Goal: Task Accomplishment & Management: Use online tool/utility

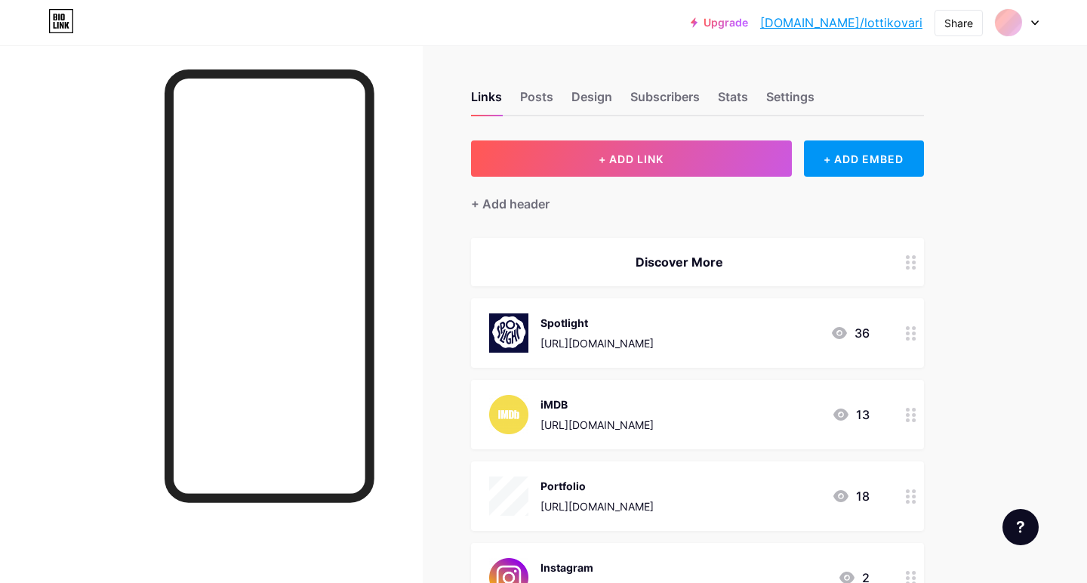
click at [603, 346] on div "[URL][DOMAIN_NAME]" at bounding box center [597, 343] width 113 height 16
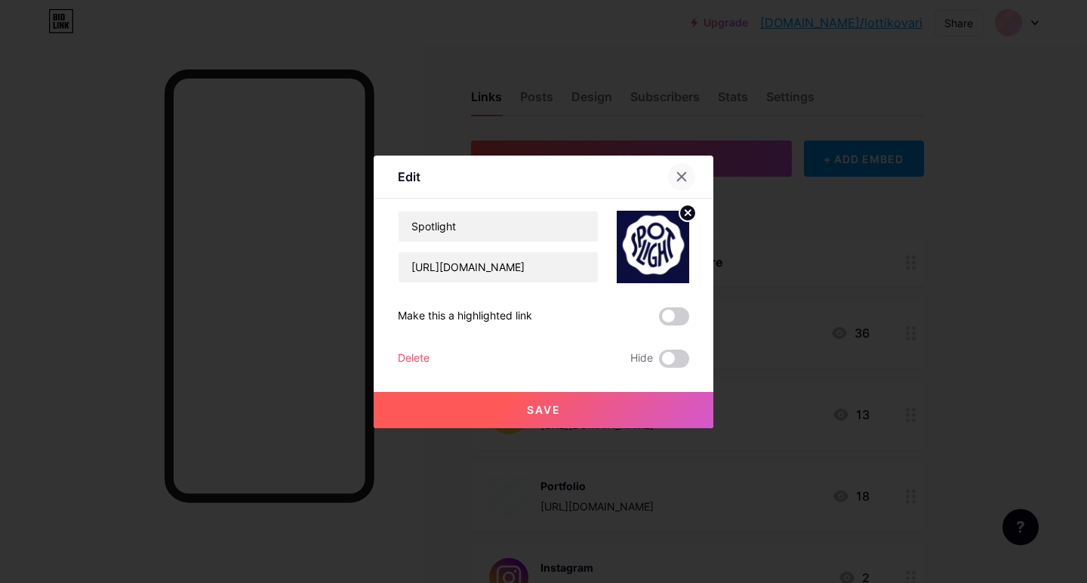
click at [684, 176] on icon at bounding box center [682, 177] width 12 height 12
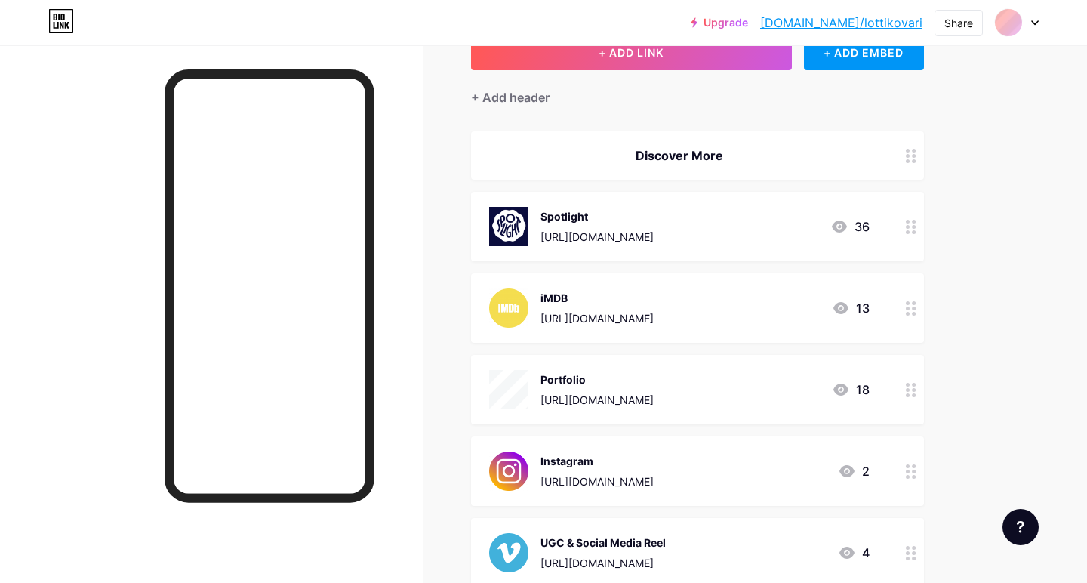
scroll to position [117, 0]
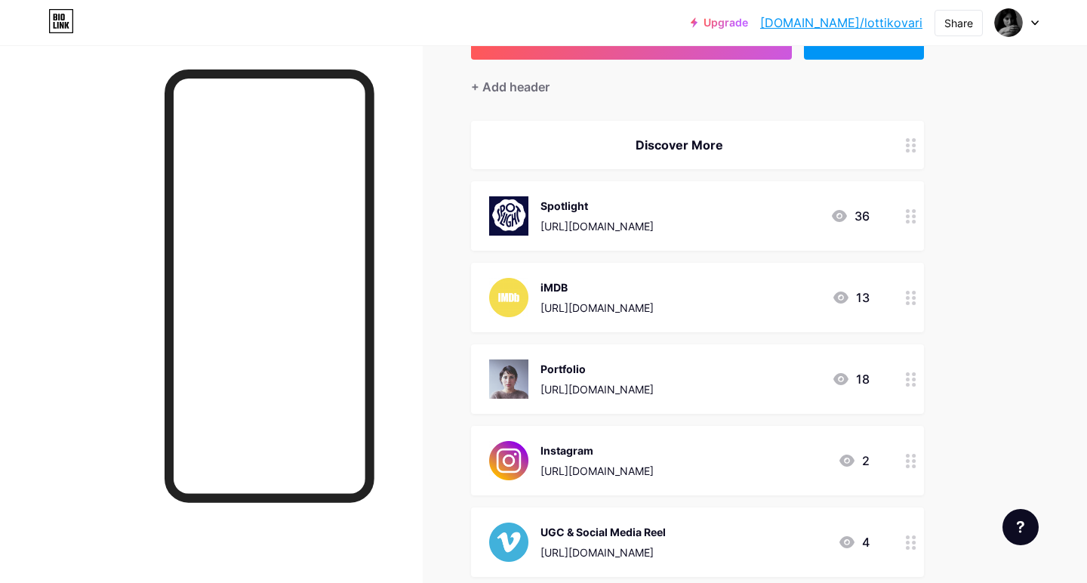
click at [587, 469] on div "[URL][DOMAIN_NAME]" at bounding box center [597, 471] width 113 height 16
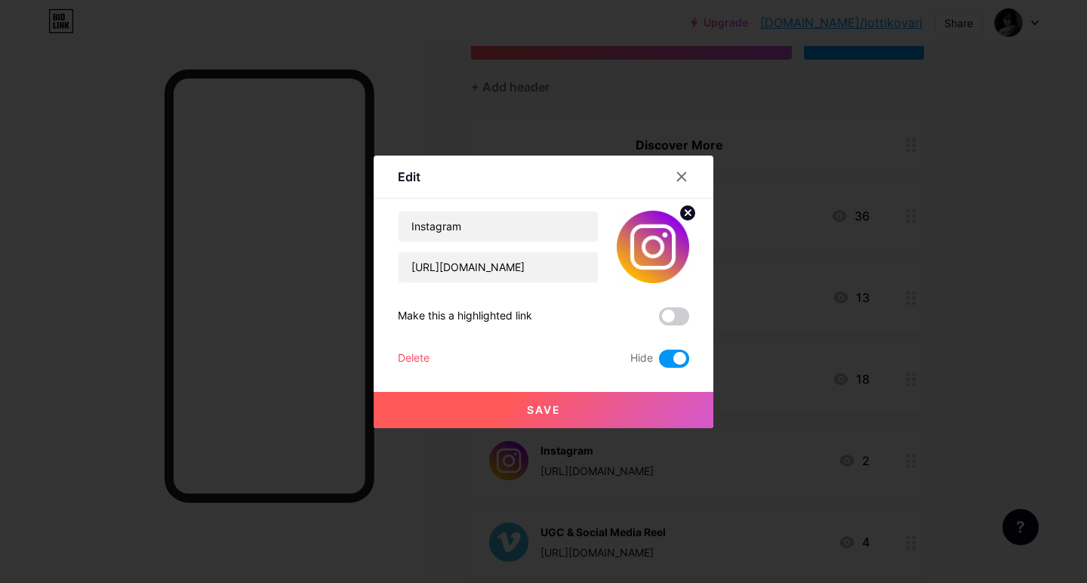
click at [522, 285] on div "Instagram [URL][DOMAIN_NAME] Make this a highlighted link Delete Hide Save" at bounding box center [543, 289] width 291 height 157
click at [518, 271] on input "[URL][DOMAIN_NAME]" at bounding box center [498, 267] width 199 height 30
click at [518, 270] on input "[URL][DOMAIN_NAME]" at bounding box center [498, 267] width 199 height 30
click at [687, 171] on icon at bounding box center [682, 177] width 12 height 12
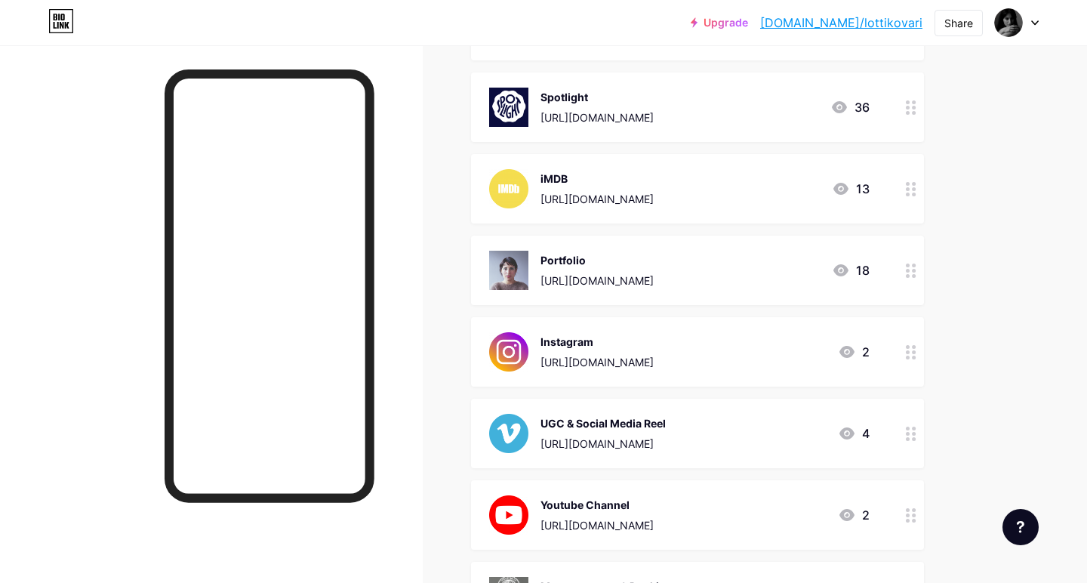
scroll to position [245, 0]
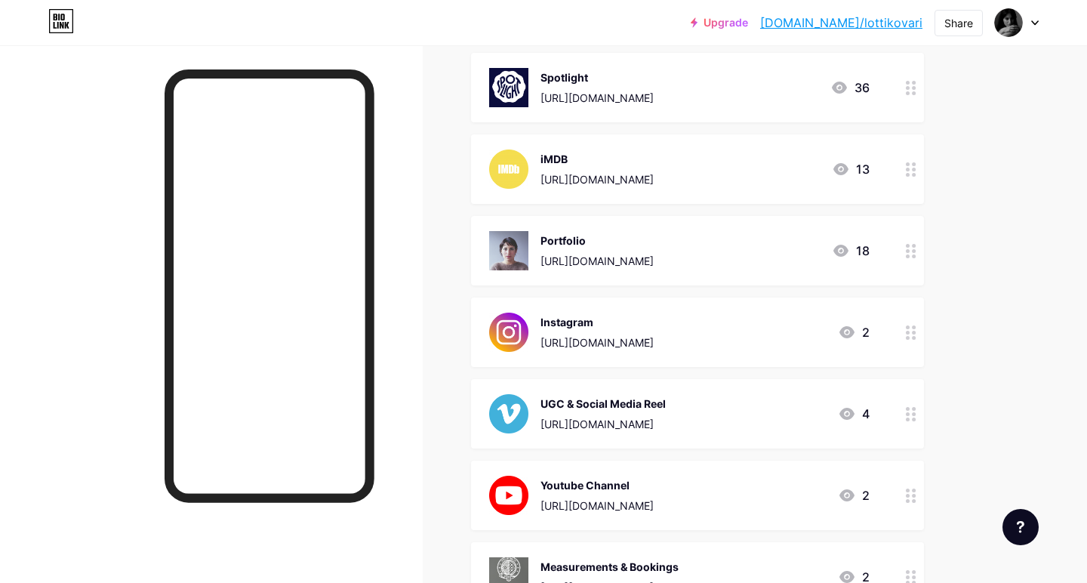
click at [582, 94] on div "[URL][DOMAIN_NAME]" at bounding box center [597, 98] width 113 height 16
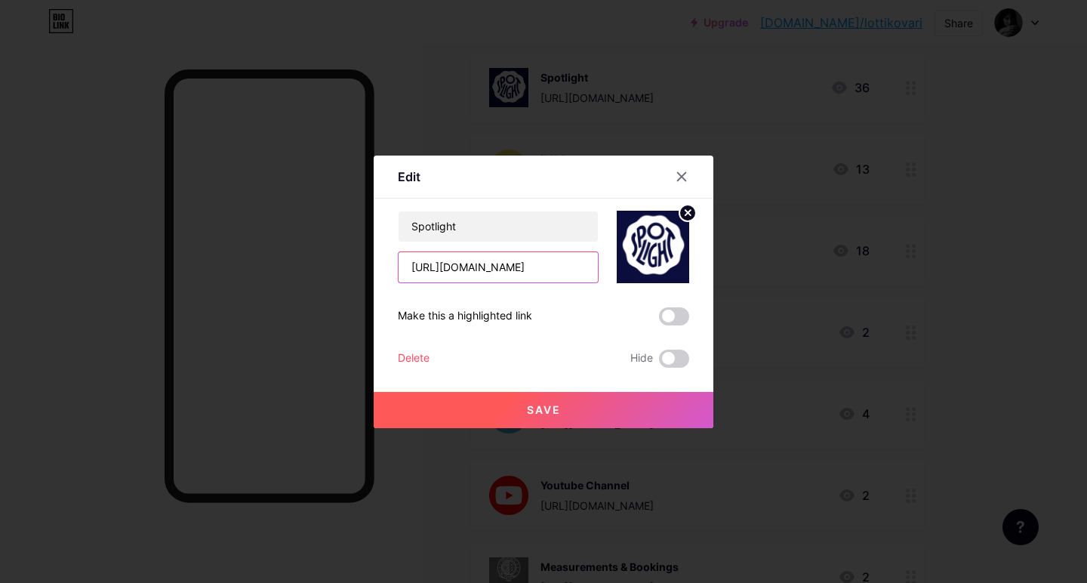
click at [498, 273] on input "[URL][DOMAIN_NAME]" at bounding box center [498, 267] width 199 height 30
click at [498, 272] on input "[URL][DOMAIN_NAME]" at bounding box center [498, 267] width 199 height 30
